Goal: Browse casually

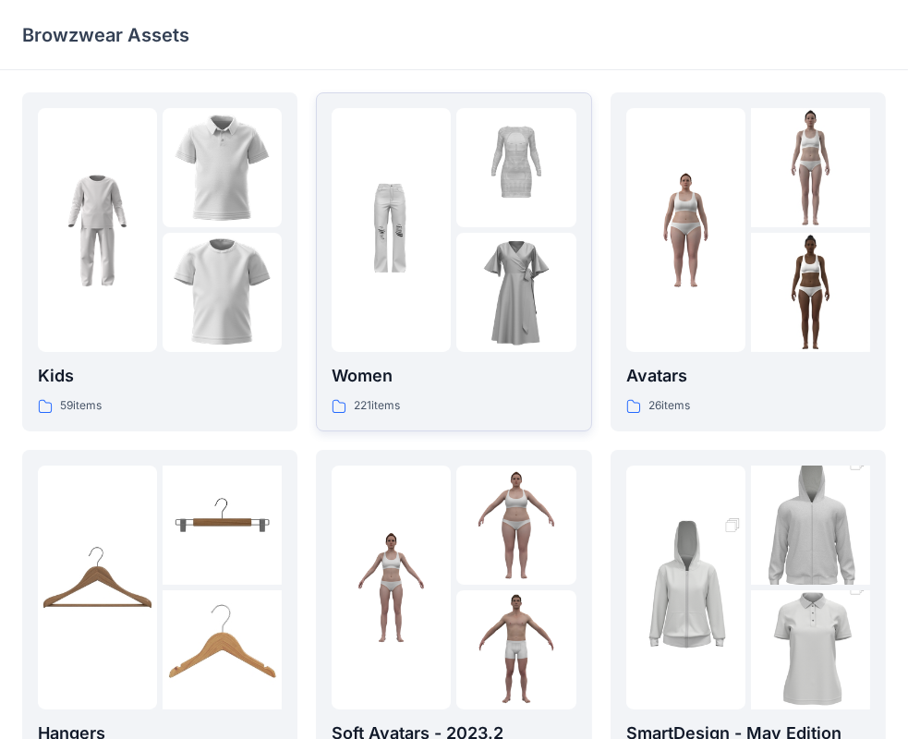
click at [562, 268] on div at bounding box center [516, 292] width 119 height 119
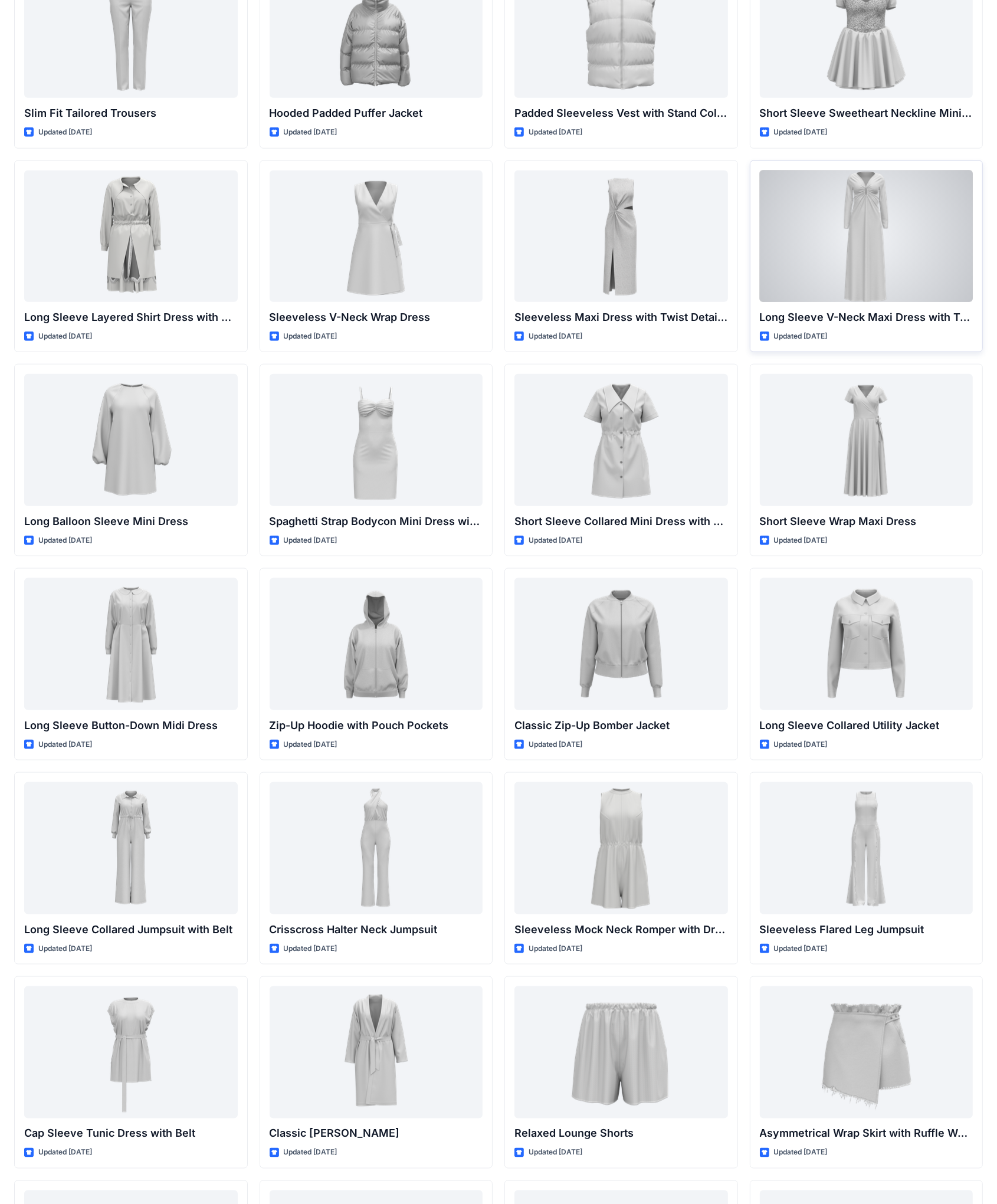
scroll to position [1090, 0]
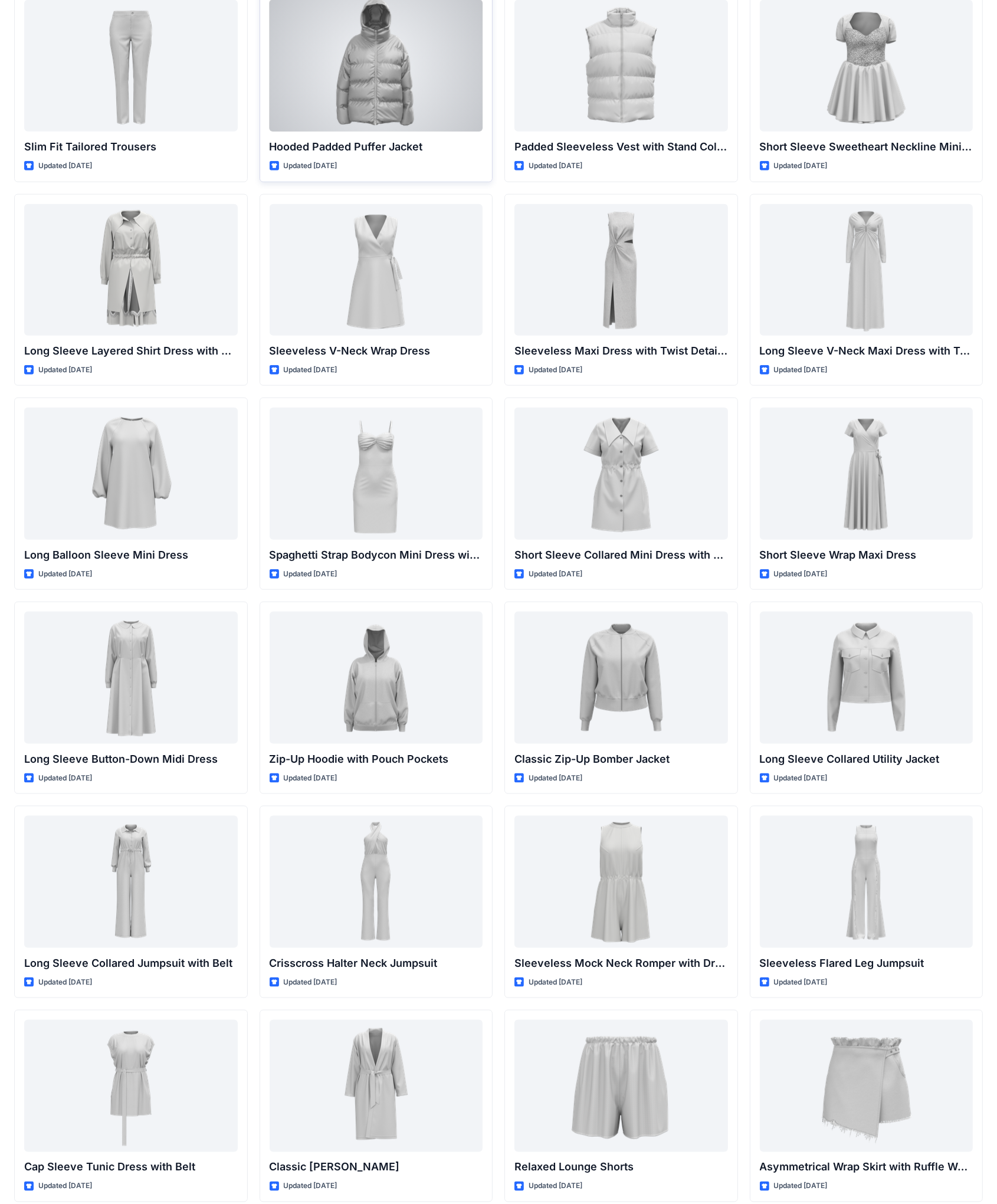
click at [371, 71] on div at bounding box center [376, 66] width 214 height 132
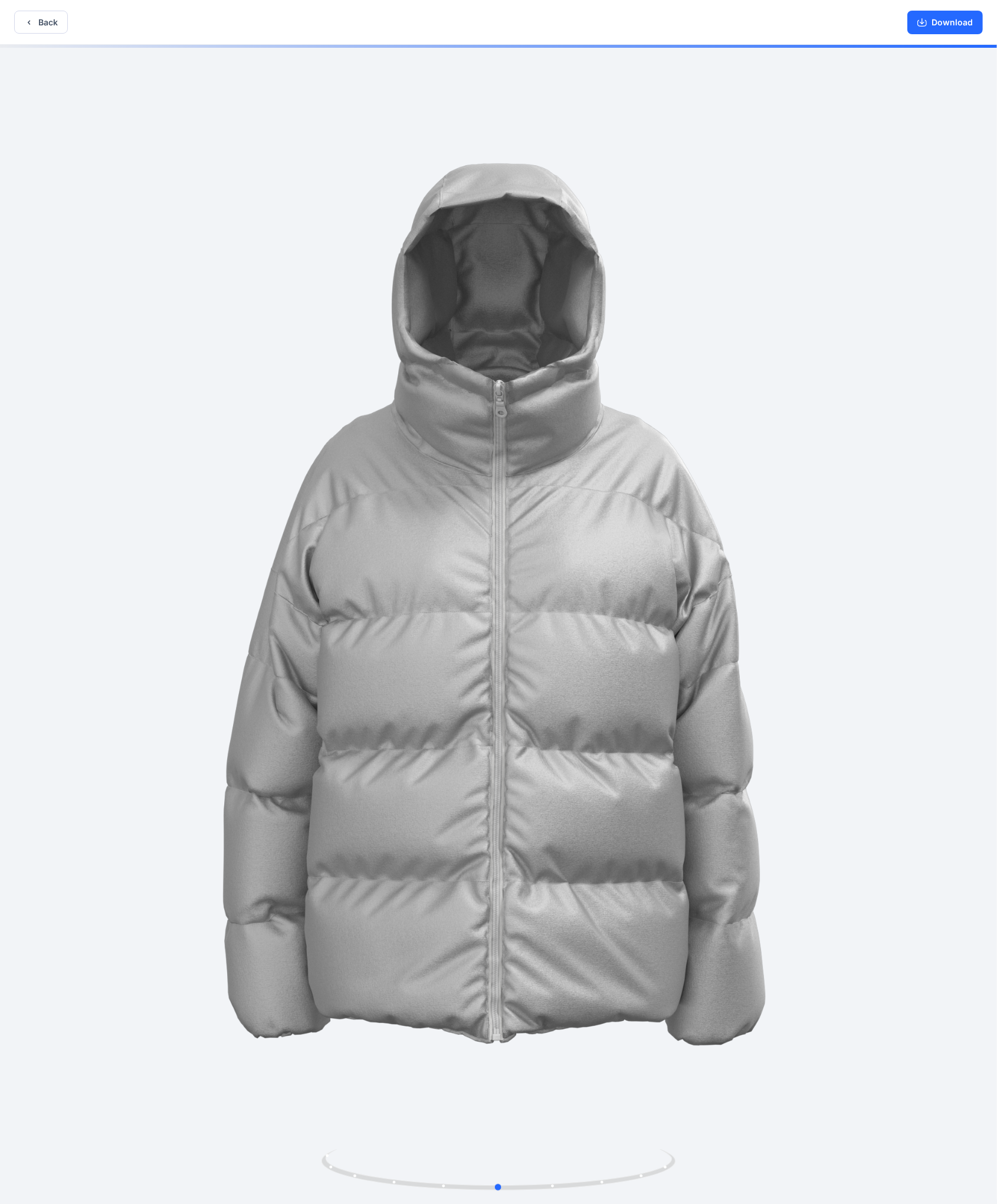
click at [589, 315] on div at bounding box center [498, 626] width 997 height 1162
click at [589, 229] on img at bounding box center [498, 626] width 997 height 997
